Goal: Task Accomplishment & Management: Use online tool/utility

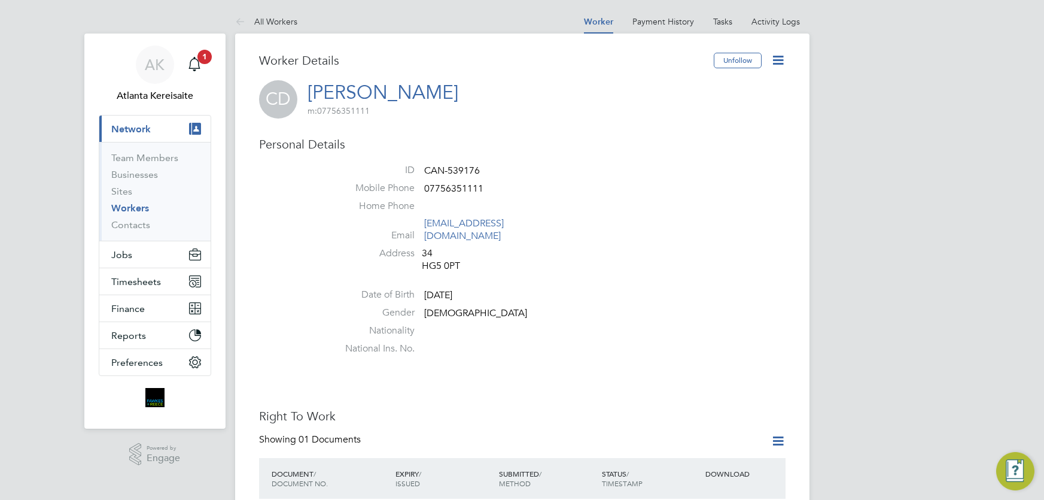
click at [604, 251] on li "Address 34 HG5 0PT" at bounding box center [558, 261] width 455 height 28
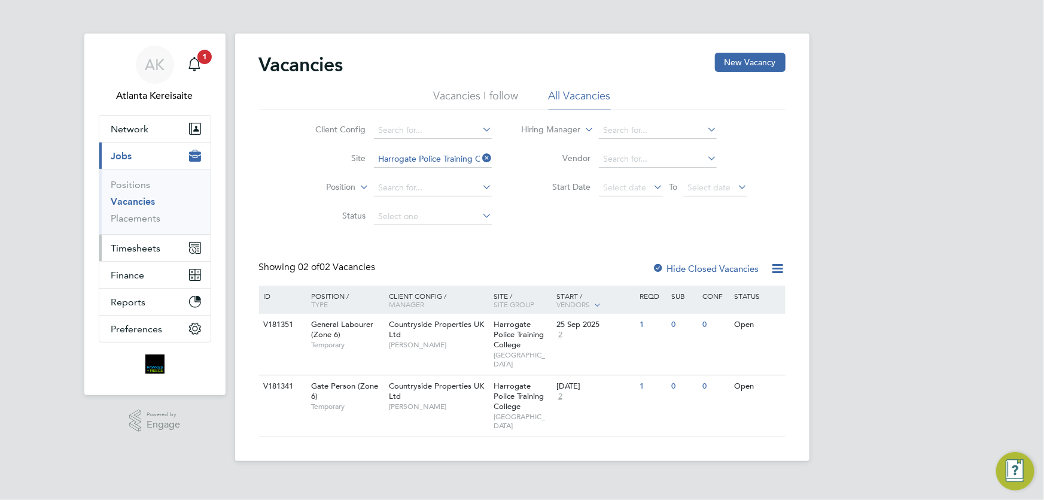
click at [127, 253] on span "Timesheets" at bounding box center [136, 247] width 50 height 11
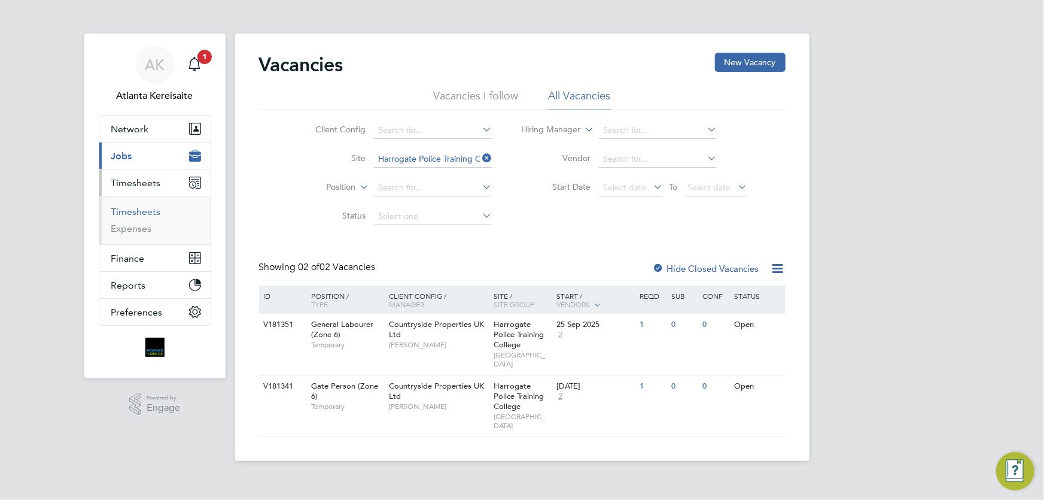
click at [143, 211] on link "Timesheets" at bounding box center [136, 211] width 50 height 11
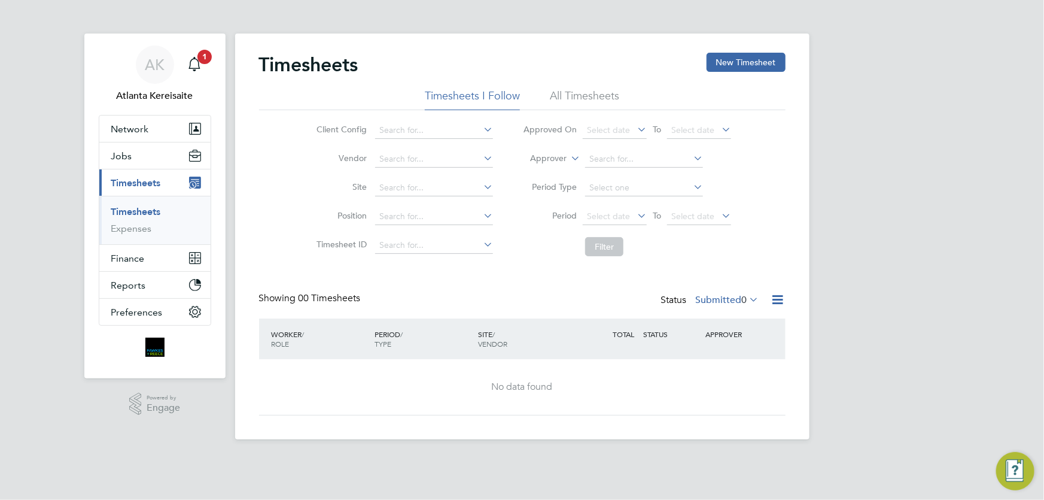
click at [477, 292] on div "Showing 00 Timesheets Status Submitted 0" at bounding box center [522, 305] width 527 height 26
